Goal: Find specific page/section: Find specific page/section

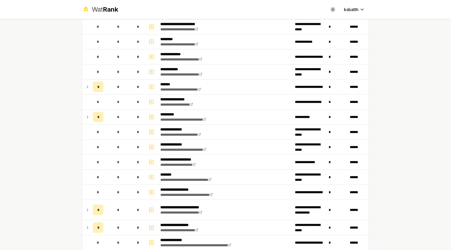
scroll to position [154, 0]
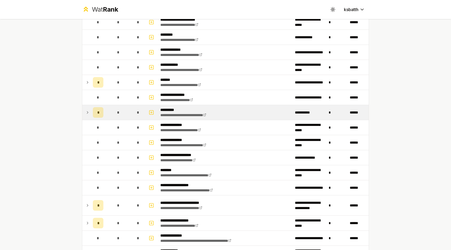
click at [90, 113] on td at bounding box center [86, 112] width 8 height 15
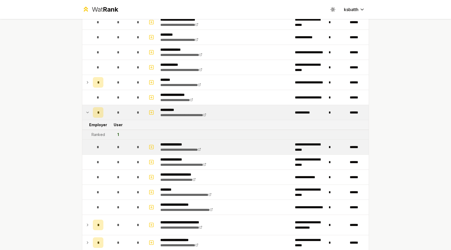
scroll to position [209, 0]
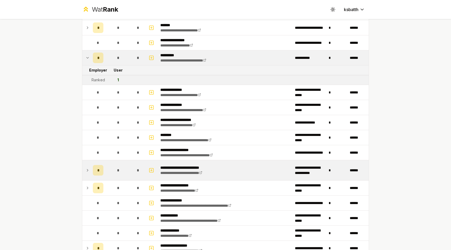
click at [87, 169] on icon at bounding box center [87, 170] width 4 height 6
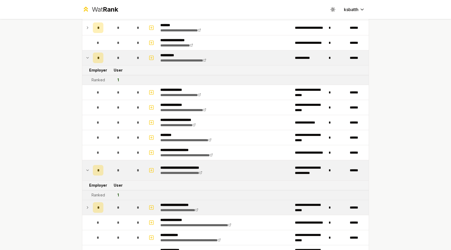
click at [86, 207] on icon at bounding box center [87, 207] width 4 height 6
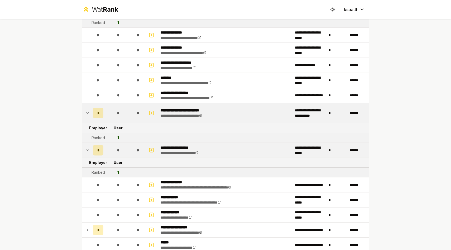
scroll to position [281, 0]
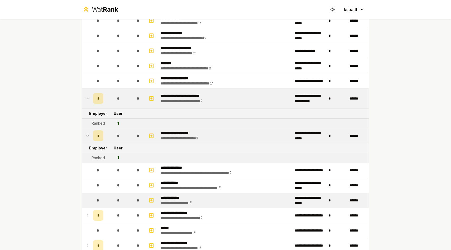
click at [87, 207] on td at bounding box center [86, 200] width 8 height 15
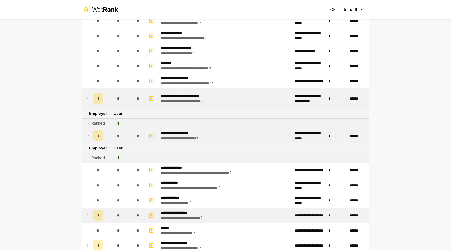
click at [88, 218] on icon at bounding box center [87, 215] width 4 height 6
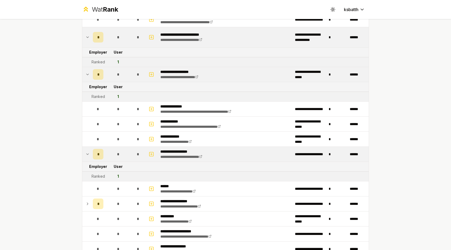
scroll to position [360, 0]
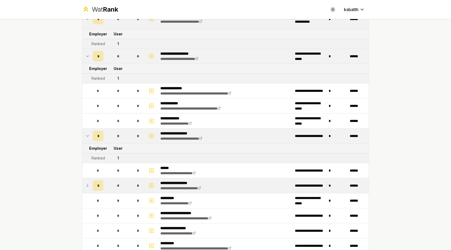
click at [88, 188] on icon at bounding box center [87, 185] width 4 height 6
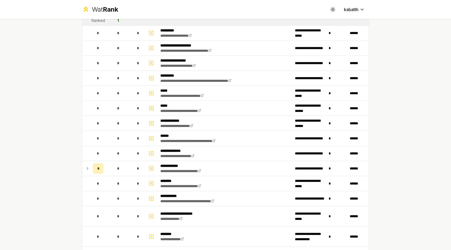
scroll to position [548, 0]
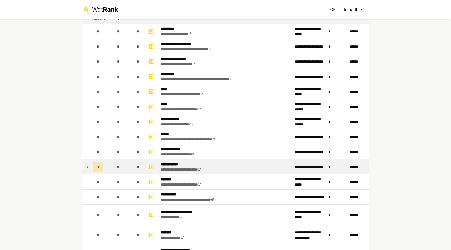
click at [88, 167] on icon at bounding box center [87, 166] width 4 height 6
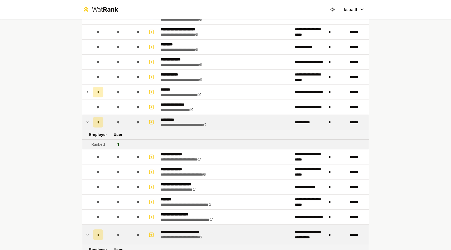
scroll to position [0, 0]
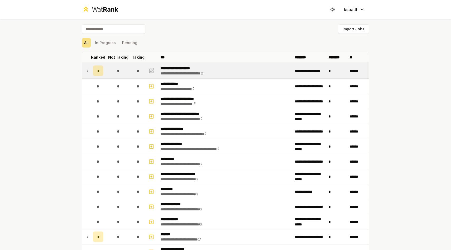
click at [90, 66] on td at bounding box center [86, 70] width 8 height 15
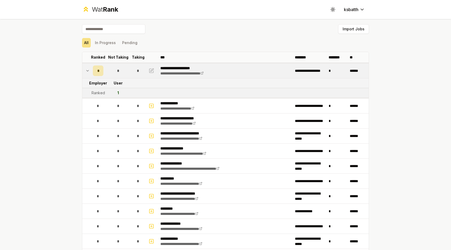
drag, startPoint x: 121, startPoint y: 90, endPoint x: 111, endPoint y: 91, distance: 9.6
click at [111, 91] on td "1" at bounding box center [117, 92] width 25 height 9
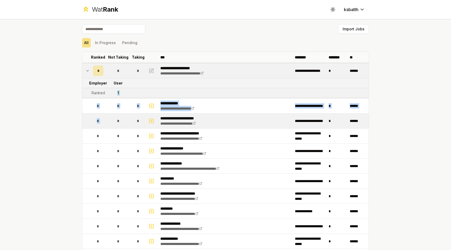
drag, startPoint x: 112, startPoint y: 95, endPoint x: 111, endPoint y: 121, distance: 25.6
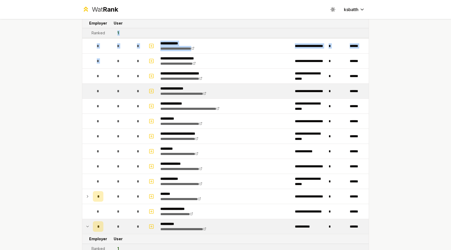
scroll to position [77, 0]
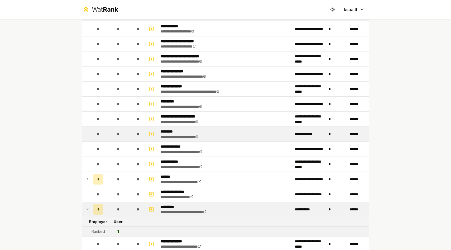
click at [113, 127] on td "*" at bounding box center [117, 134] width 25 height 15
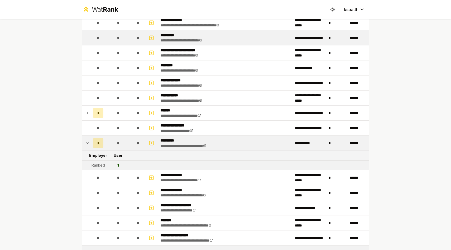
scroll to position [145, 0]
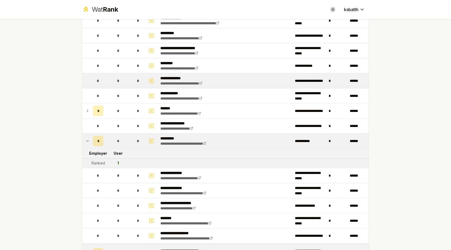
click at [100, 84] on div "*" at bounding box center [98, 80] width 11 height 11
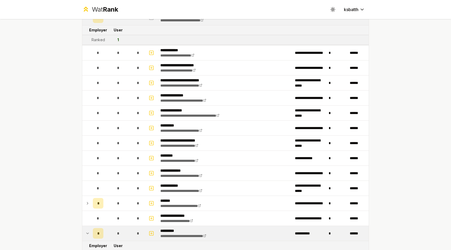
scroll to position [0, 0]
